Goal: Task Accomplishment & Management: Complete application form

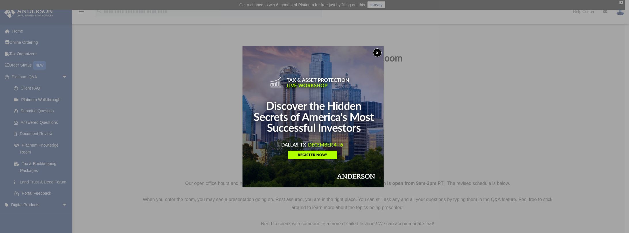
click at [45, 68] on div "x" at bounding box center [314, 116] width 629 height 233
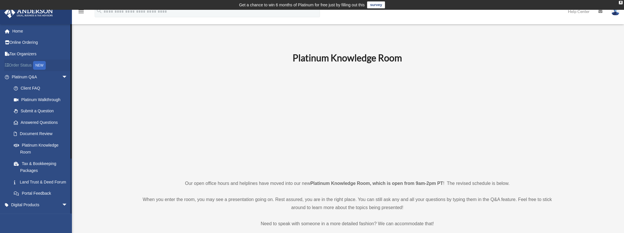
click at [45, 65] on div "NEW" at bounding box center [39, 65] width 13 height 9
click at [62, 77] on span "arrow_drop_down" at bounding box center [68, 77] width 12 height 12
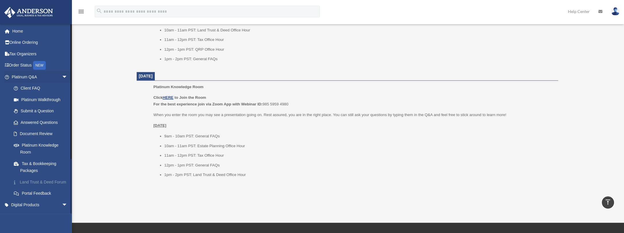
scroll to position [58, 0]
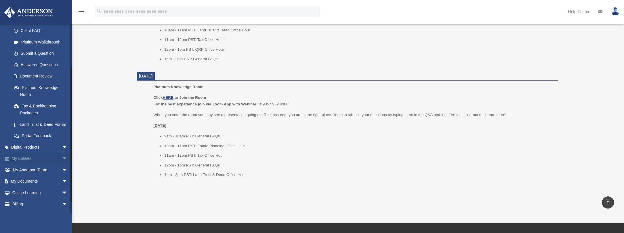
click at [62, 165] on span "arrow_drop_down" at bounding box center [68, 159] width 12 height 12
click at [26, 164] on link "My Entities arrow_drop_up" at bounding box center [40, 159] width 72 height 12
click at [29, 175] on link "Overview" at bounding box center [42, 170] width 68 height 12
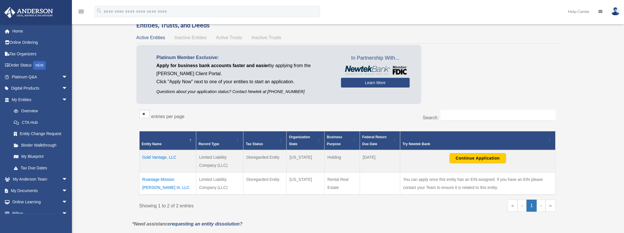
scroll to position [58, 0]
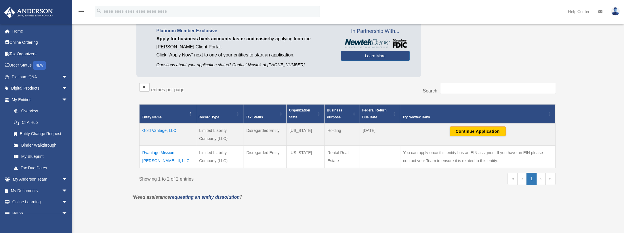
click at [160, 159] on td "Rvantage Mission Montgomery III, LLC" at bounding box center [167, 156] width 57 height 22
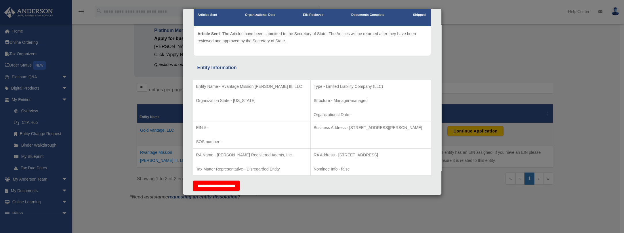
click at [225, 131] on td "EIN # - SOS number -" at bounding box center [252, 134] width 118 height 27
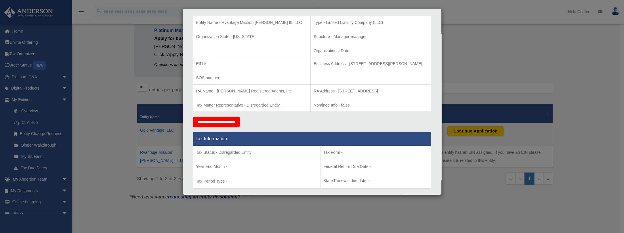
scroll to position [173, 0]
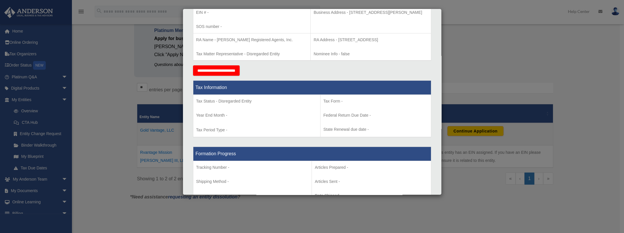
click at [472, 37] on div "Details × Articles Sent Organizational Date" at bounding box center [312, 116] width 624 height 233
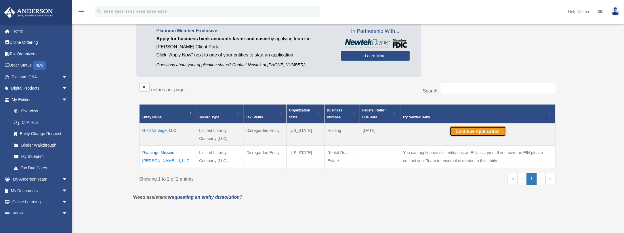
click at [472, 131] on button "Continue Application" at bounding box center [478, 131] width 56 height 10
